Goal: Information Seeking & Learning: Learn about a topic

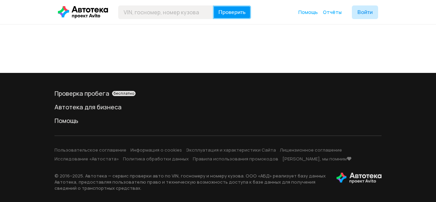
click at [221, 11] on span "Проверить" at bounding box center [231, 12] width 27 height 5
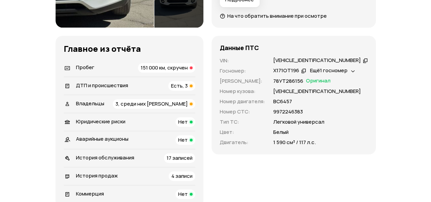
scroll to position [238, 0]
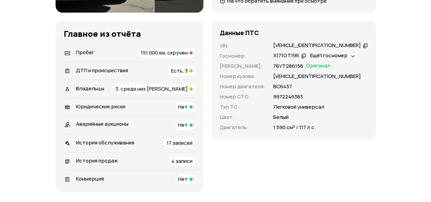
click at [185, 158] on span "4 записи" at bounding box center [181, 160] width 21 height 7
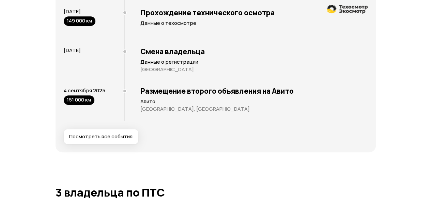
scroll to position [1436, 0]
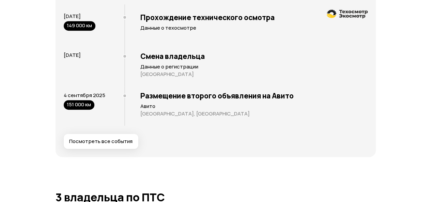
click at [183, 95] on h3 "Размещение второго объявления на Авито" at bounding box center [253, 95] width 227 height 9
click at [85, 103] on div "151 000 км" at bounding box center [79, 105] width 31 height 10
click at [140, 95] on div "Размещение второго объявления на Авито Авито [GEOGRAPHIC_DATA], [GEOGRAPHIC_DAT…" at bounding box center [245, 106] width 243 height 40
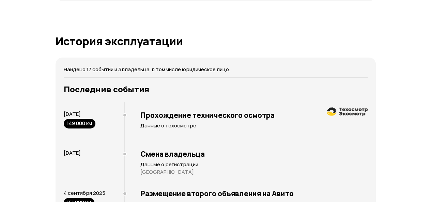
scroll to position [1333, 0]
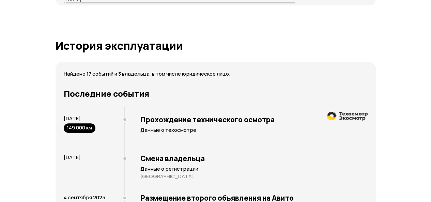
click at [114, 93] on h3 "Последние события" at bounding box center [216, 94] width 304 height 10
click at [144, 73] on p "Найдено 17 событий и 3 владельца, в том числе юридическое лицо." at bounding box center [216, 73] width 304 height 7
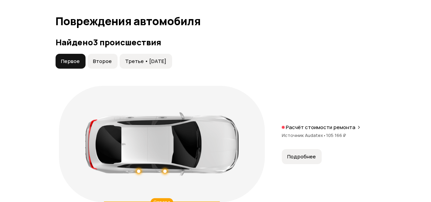
scroll to position [754, 0]
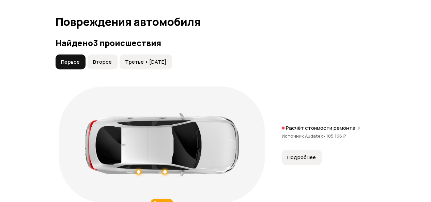
click at [98, 59] on span "Второе" at bounding box center [102, 62] width 19 height 7
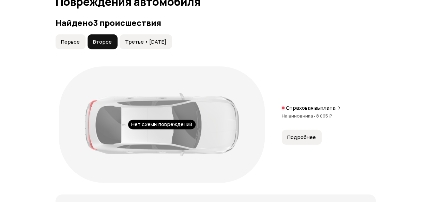
scroll to position [788, 0]
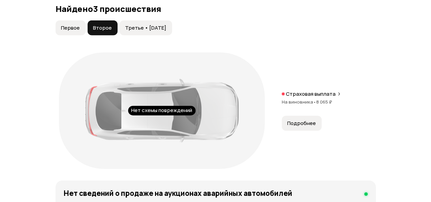
click at [148, 25] on span "Третье • [DATE]" at bounding box center [145, 28] width 41 height 7
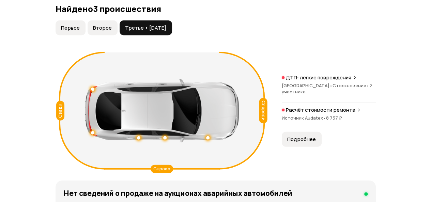
click at [57, 111] on div "Сзади" at bounding box center [60, 111] width 8 height 20
click at [286, 81] on div "ДТП: лёгкие повреждения [GEOGRAPHIC_DATA] • Столкновение • 2 участника" at bounding box center [329, 88] width 94 height 28
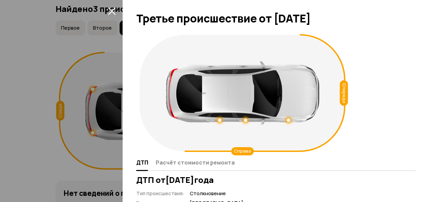
click at [238, 152] on div "Справа" at bounding box center [242, 151] width 22 height 8
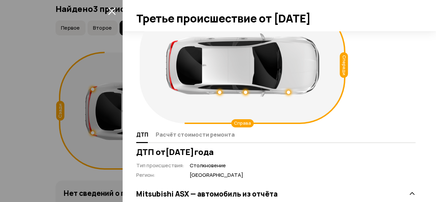
scroll to position [34, 0]
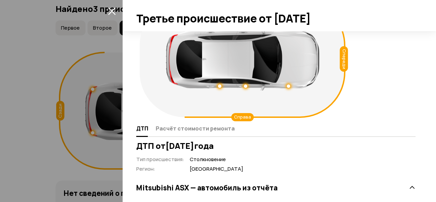
click at [422, 103] on div "Спереди Справа ДТП Расчёт стоимости ремонта ДТП от [DATE] Тип происшествия : Ст…" at bounding box center [279, 116] width 313 height 171
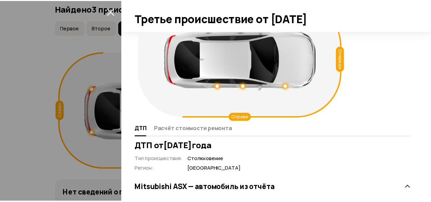
scroll to position [20, 0]
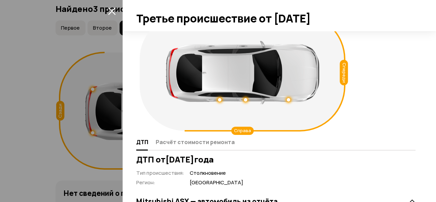
click at [111, 9] on icon "закрыть" at bounding box center [112, 11] width 8 height 8
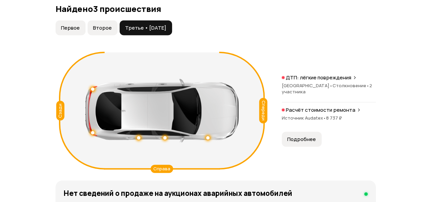
click at [292, 109] on p "Расчёт стоимости ремонта" at bounding box center [320, 110] width 69 height 7
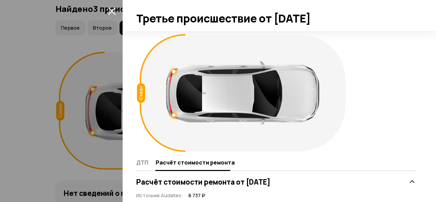
click at [112, 6] on button "закрыть" at bounding box center [111, 10] width 11 height 11
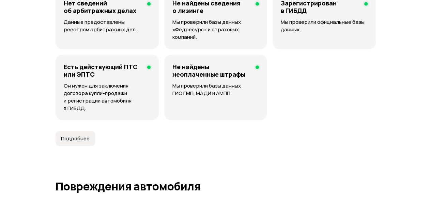
scroll to position [584, 0]
